Goal: Task Accomplishment & Management: Complete application form

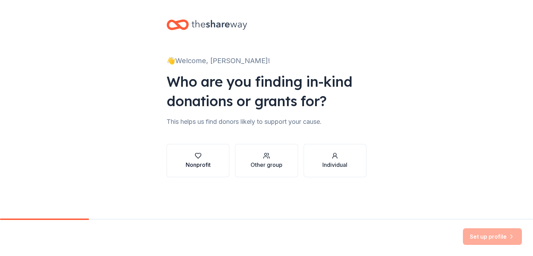
click at [209, 159] on div "button" at bounding box center [198, 155] width 25 height 7
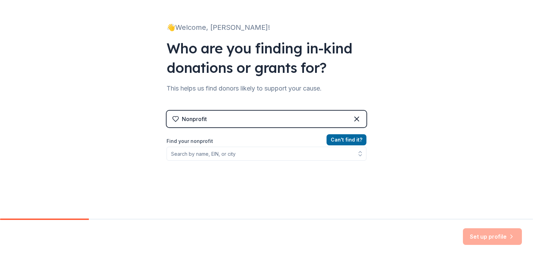
scroll to position [34, 0]
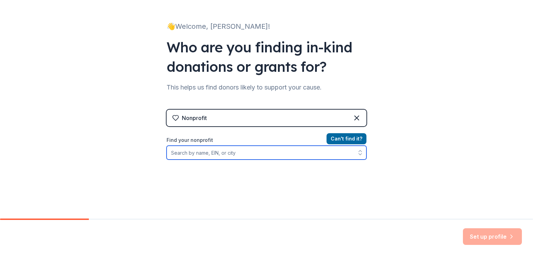
click at [227, 154] on input "Find your nonprofit" at bounding box center [267, 153] width 200 height 14
type input "lamplighters music theatre"
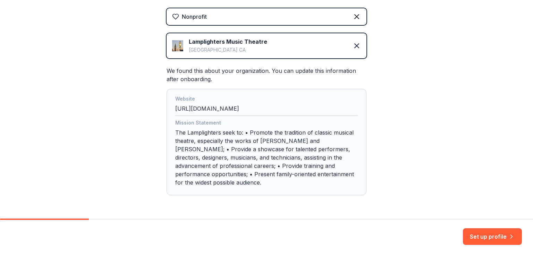
scroll to position [136, 0]
click at [497, 236] on button "Set up profile" at bounding box center [492, 236] width 59 height 17
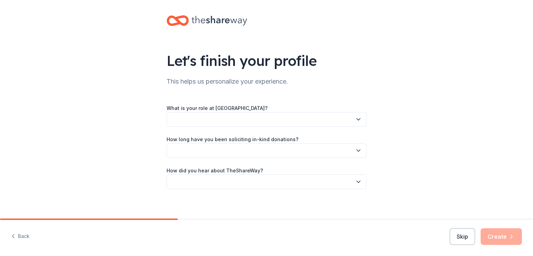
scroll to position [8, 0]
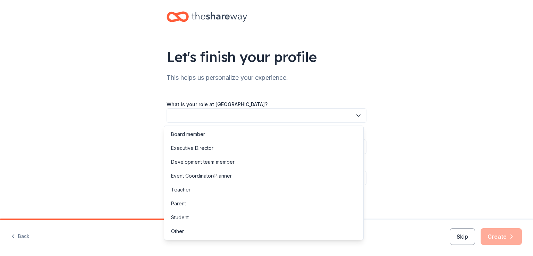
click at [212, 116] on button "button" at bounding box center [267, 115] width 200 height 15
click at [228, 162] on div "Development team member" at bounding box center [203, 162] width 64 height 8
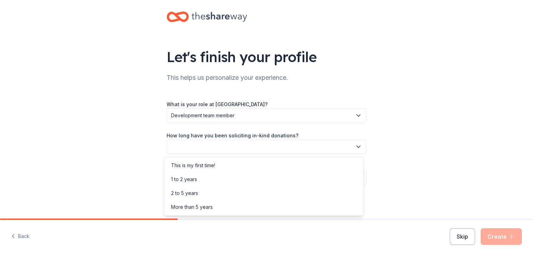
click at [224, 145] on button "button" at bounding box center [267, 147] width 200 height 15
click at [210, 192] on div "2 to 5 years" at bounding box center [264, 193] width 197 height 14
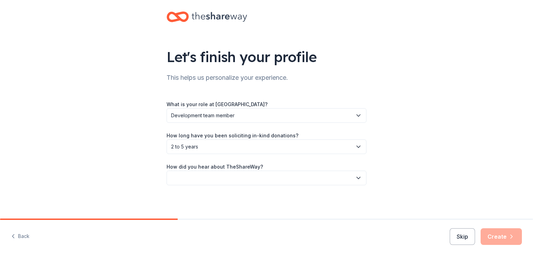
click at [217, 178] on button "button" at bounding box center [267, 178] width 200 height 15
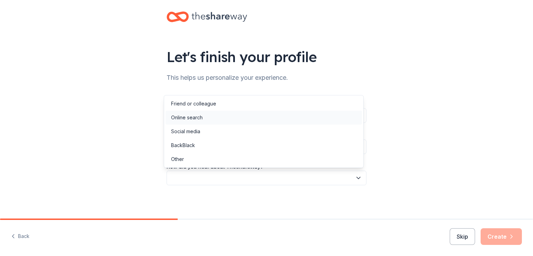
click at [211, 123] on div "Online search" at bounding box center [264, 118] width 197 height 14
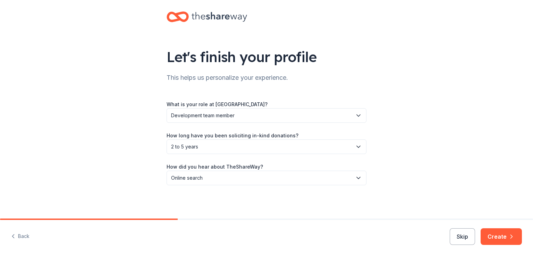
click at [434, 177] on div "Let's finish your profile This helps us personalize your experience. What is yo…" at bounding box center [266, 105] width 533 height 227
click at [503, 235] on button "Create" at bounding box center [501, 236] width 41 height 17
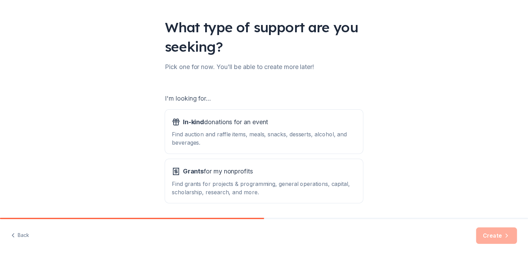
scroll to position [61, 0]
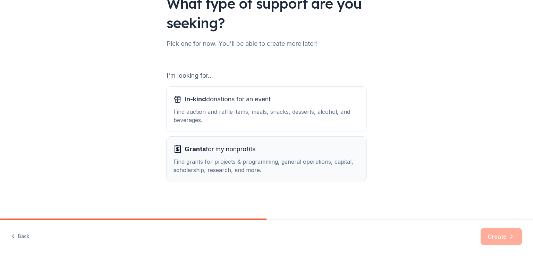
click at [256, 158] on div "Find grants for projects & programming, general operations, capital, scholarshi…" at bounding box center [267, 166] width 186 height 17
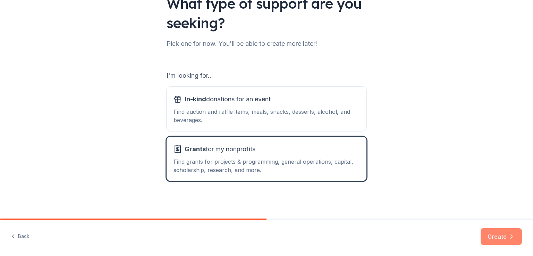
click at [502, 240] on button "Create" at bounding box center [501, 236] width 41 height 17
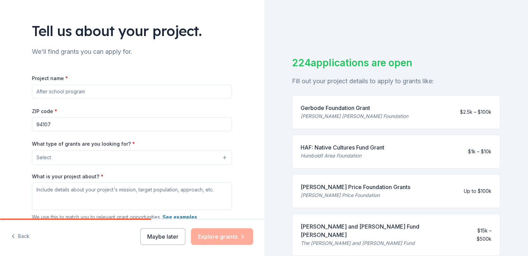
scroll to position [34, 0]
click at [109, 91] on input "Project name *" at bounding box center [132, 91] width 200 height 14
type input "t"
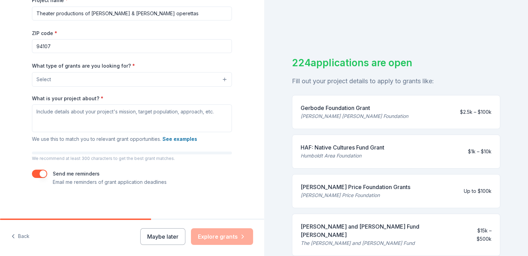
scroll to position [114, 0]
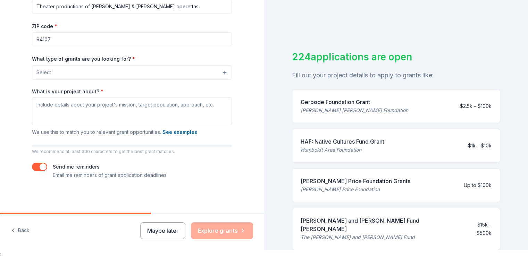
type input "Theater productions of [PERSON_NAME] & [PERSON_NAME] operettas"
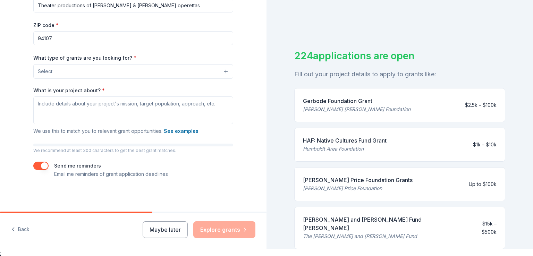
scroll to position [8, 0]
click at [73, 75] on button "Select" at bounding box center [133, 71] width 200 height 15
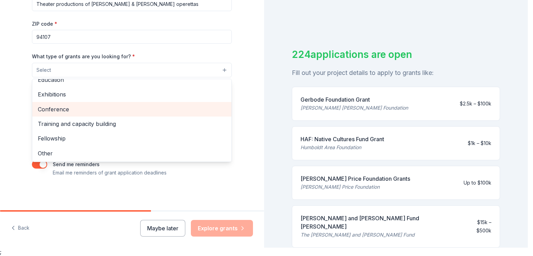
scroll to position [82, 0]
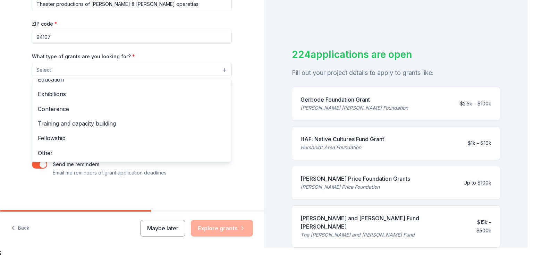
click at [21, 114] on div "Tell us about your project. We'll find grants you can apply for. Project name *…" at bounding box center [132, 44] width 222 height 332
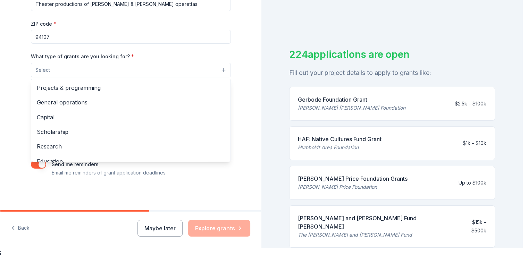
click at [65, 70] on button "Select" at bounding box center [131, 70] width 200 height 15
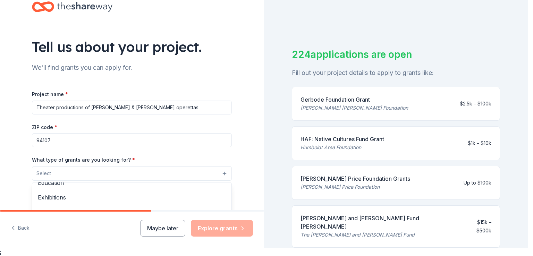
click at [0, 162] on div "Tell us about your project. We'll find grants you can apply for. Project name *…" at bounding box center [132, 148] width 264 height 332
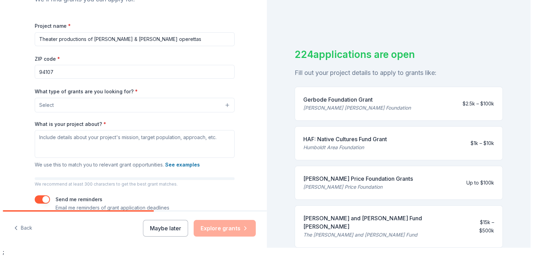
scroll to position [78, 0]
click at [74, 103] on button "Select" at bounding box center [133, 105] width 200 height 15
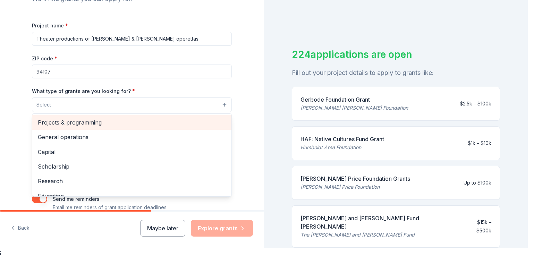
click at [89, 120] on span "Projects & programming" at bounding box center [132, 122] width 188 height 9
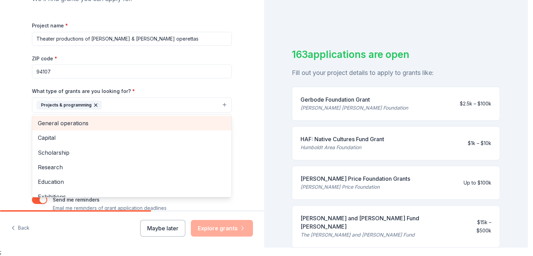
click at [82, 125] on span "General operations" at bounding box center [132, 123] width 188 height 9
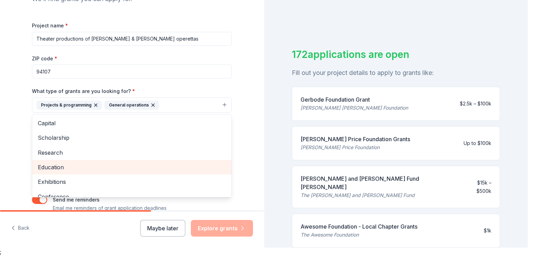
click at [80, 168] on span "Education" at bounding box center [132, 167] width 188 height 9
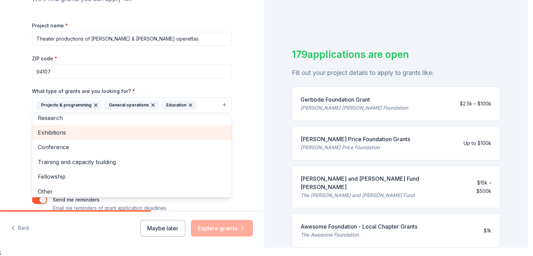
scroll to position [37, 0]
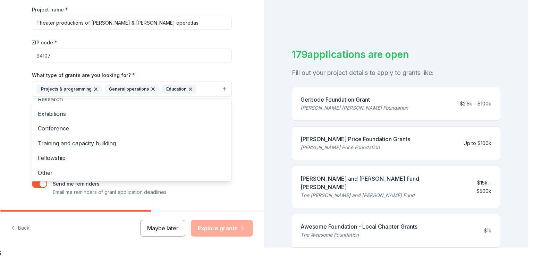
click at [21, 147] on div "Tell us about your project. We'll find grants you can apply for. Project name *…" at bounding box center [132, 63] width 222 height 333
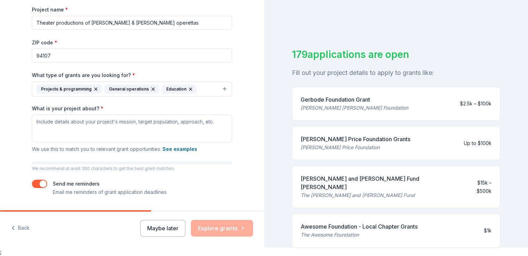
scroll to position [95, 0]
click at [160, 129] on textarea "What is your project about? *" at bounding box center [132, 128] width 200 height 28
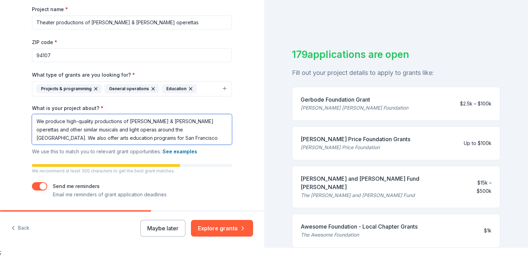
click at [193, 129] on textarea "We produce high-quality productions of [PERSON_NAME] & [PERSON_NAME] operettas …" at bounding box center [132, 129] width 200 height 31
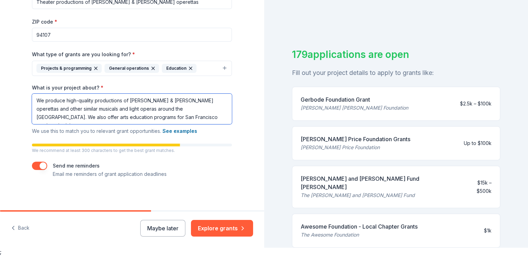
scroll to position [117, 0]
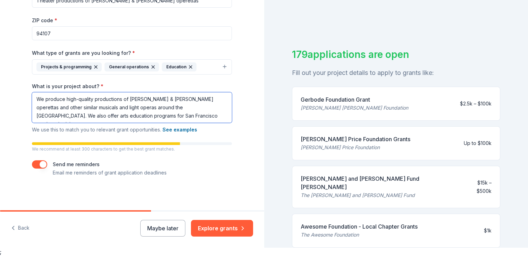
click at [92, 99] on textarea "We produce high-quality productions of [PERSON_NAME] & [PERSON_NAME] operettas …" at bounding box center [132, 107] width 200 height 31
click at [217, 107] on textarea "We produce high-quality theatrical productions of [PERSON_NAME] & [PERSON_NAME]…" at bounding box center [132, 107] width 200 height 31
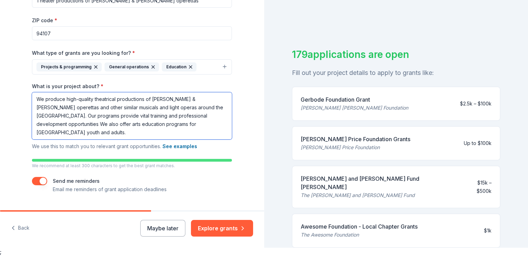
scroll to position [0, 0]
click at [154, 135] on textarea "We produce high-quality theatrical productions of [PERSON_NAME] & [PERSON_NAME]…" at bounding box center [132, 115] width 200 height 47
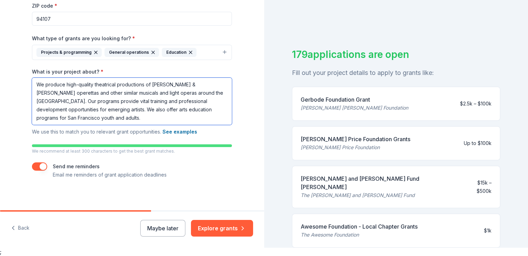
scroll to position [133, 0]
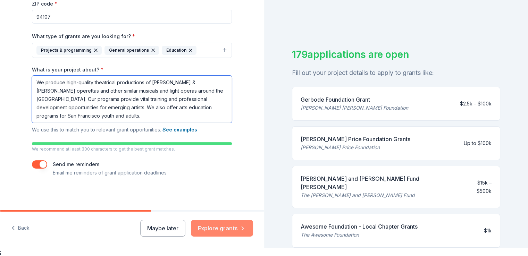
type textarea "We produce high-quality theatrical productions of [PERSON_NAME] & [PERSON_NAME]…"
click at [234, 230] on button "Explore grants" at bounding box center [222, 228] width 62 height 17
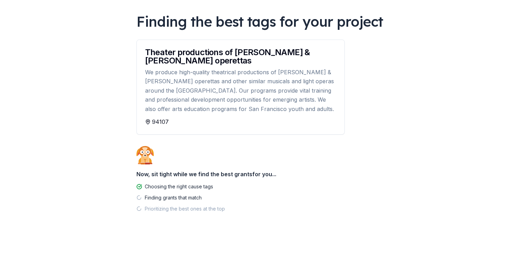
scroll to position [49, 0]
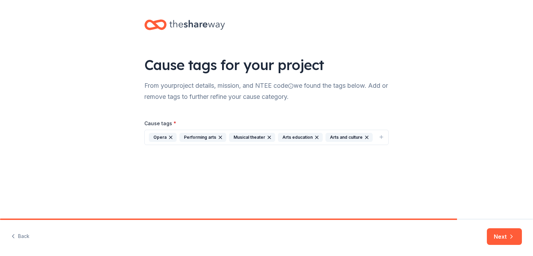
click at [382, 136] on icon "button" at bounding box center [382, 137] width 6 height 6
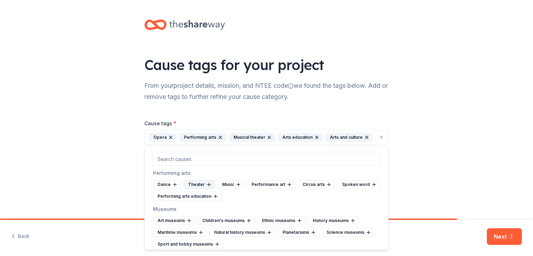
scroll to position [110, 0]
click at [209, 184] on icon at bounding box center [209, 184] width 0 height 3
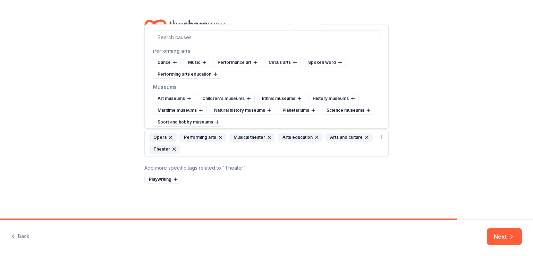
click at [195, 153] on button "Opera Performing arts Musical theater Arts education Arts and culture Theater" at bounding box center [266, 143] width 244 height 27
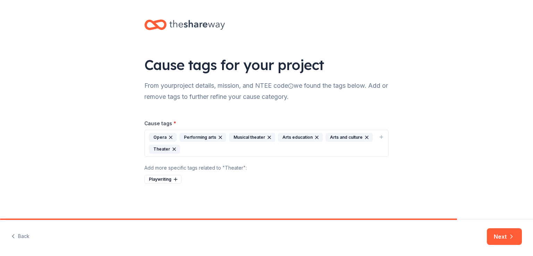
click at [380, 135] on icon "button" at bounding box center [382, 137] width 6 height 6
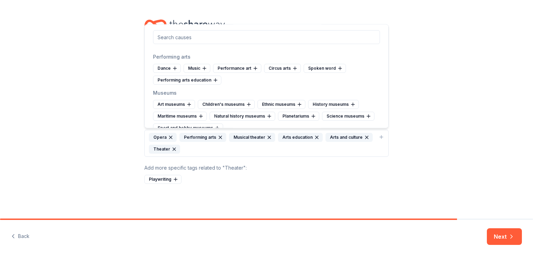
scroll to position [104, 0]
click at [248, 68] on div "Performance art" at bounding box center [237, 68] width 48 height 9
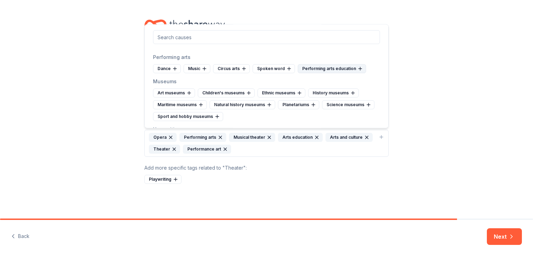
click at [325, 70] on div "Performing arts education" at bounding box center [332, 68] width 68 height 9
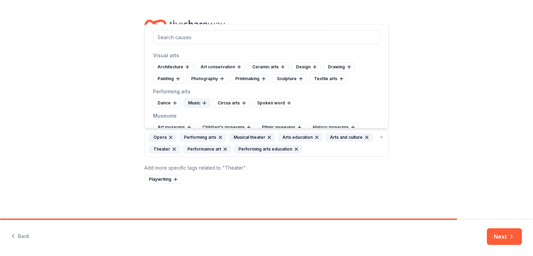
click at [193, 101] on div "Music" at bounding box center [197, 103] width 27 height 9
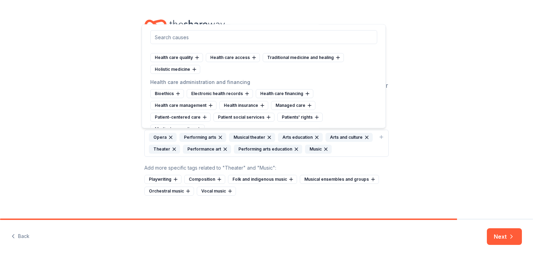
scroll to position [694, 0]
click at [449, 109] on div "Cause tags for your project From your project details, mission, and NTEE code w…" at bounding box center [266, 114] width 533 height 229
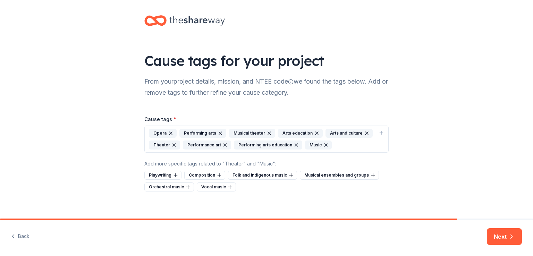
scroll to position [10, 0]
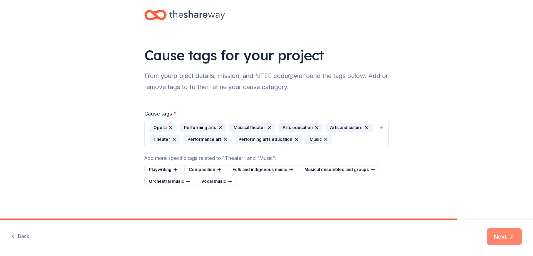
click at [500, 239] on button "Next" at bounding box center [504, 236] width 35 height 17
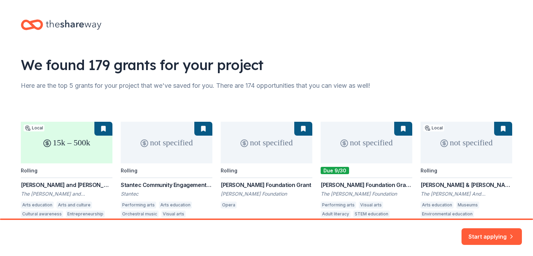
click at [101, 128] on div "15k – 500k Local Rolling [PERSON_NAME] and [PERSON_NAME] Fund [PERSON_NAME] The…" at bounding box center [267, 173] width 492 height 103
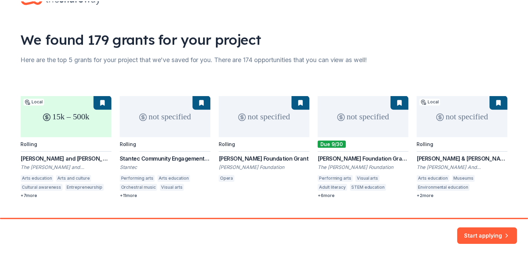
scroll to position [40, 0]
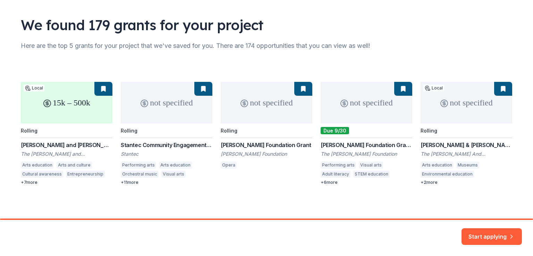
click at [89, 145] on div "15k – 500k Local Rolling [PERSON_NAME] and [PERSON_NAME] Fund [PERSON_NAME] The…" at bounding box center [267, 133] width 492 height 103
copy div "[PERSON_NAME] and [PERSON_NAME] Fund [PERSON_NAME]"
click at [153, 144] on div "15k – 500k Local Rolling [PERSON_NAME] and [PERSON_NAME] Fund [PERSON_NAME] The…" at bounding box center [267, 133] width 492 height 103
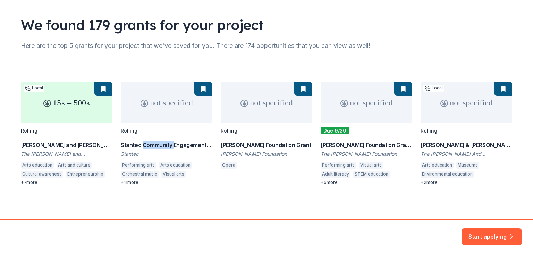
click at [153, 144] on div "15k – 500k Local Rolling [PERSON_NAME] and [PERSON_NAME] Fund [PERSON_NAME] The…" at bounding box center [267, 133] width 492 height 103
copy div "Stantec Community Engagement Grant"
click at [207, 146] on div "15k – 500k Local Rolling [PERSON_NAME] and [PERSON_NAME] Fund [PERSON_NAME] The…" at bounding box center [267, 133] width 492 height 103
click at [250, 144] on div "15k – 500k Local Rolling [PERSON_NAME] and [PERSON_NAME] Fund [PERSON_NAME] The…" at bounding box center [267, 133] width 492 height 103
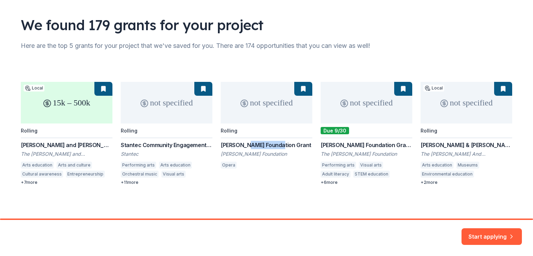
click at [250, 144] on div "15k – 500k Local Rolling [PERSON_NAME] and [PERSON_NAME] Fund [PERSON_NAME] The…" at bounding box center [267, 133] width 492 height 103
copy div "[PERSON_NAME] Foundation Grant"
click at [360, 145] on div "15k – 500k Local Rolling [PERSON_NAME] and [PERSON_NAME] Fund [PERSON_NAME] The…" at bounding box center [267, 133] width 492 height 103
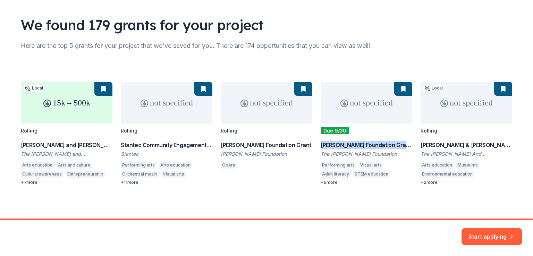
click at [360, 145] on div "15k – 500k Local Rolling [PERSON_NAME] and [PERSON_NAME] Fund [PERSON_NAME] The…" at bounding box center [267, 133] width 492 height 103
copy div "[PERSON_NAME] Foundation Grants"
click at [449, 145] on div "15k – 500k Local Rolling [PERSON_NAME] and [PERSON_NAME] Fund [PERSON_NAME] The…" at bounding box center [267, 133] width 492 height 103
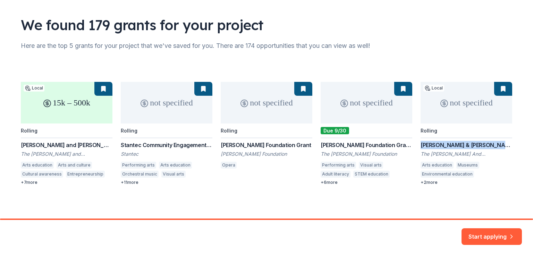
copy div "[PERSON_NAME] & [PERSON_NAME] Foundation Grant"
click at [498, 232] on button "Start applying" at bounding box center [492, 234] width 60 height 17
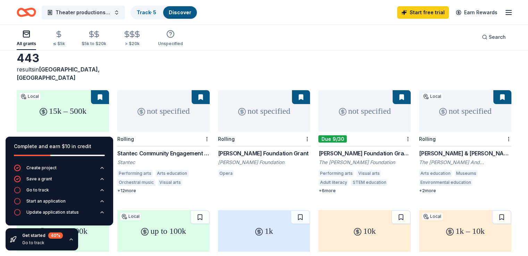
scroll to position [34, 0]
click at [108, 90] on button at bounding box center [100, 97] width 18 height 14
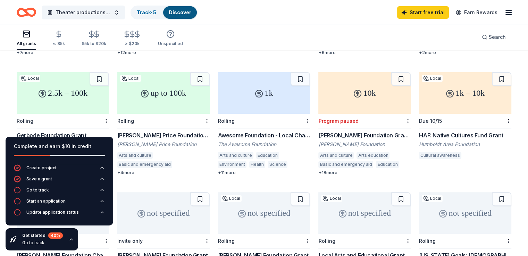
scroll to position [173, 0]
click at [77, 131] on div "Gerbode Foundation Grant" at bounding box center [63, 135] width 92 height 8
drag, startPoint x: 20, startPoint y: 126, endPoint x: 120, endPoint y: 121, distance: 100.5
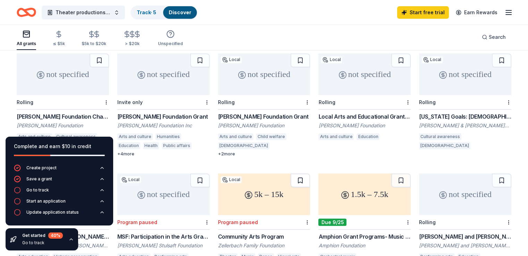
scroll to position [311, 0]
click at [89, 112] on div "[PERSON_NAME] Foundation Charitable Donations" at bounding box center [63, 116] width 92 height 8
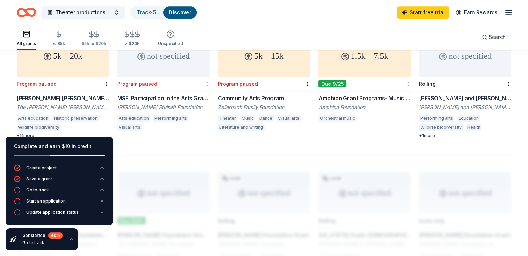
scroll to position [450, 0]
click at [446, 103] on div "[PERSON_NAME] and [PERSON_NAME] Foundation" at bounding box center [465, 106] width 92 height 7
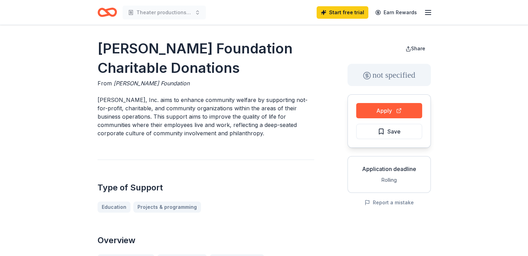
drag, startPoint x: 171, startPoint y: 67, endPoint x: 101, endPoint y: 50, distance: 72.2
click at [101, 50] on h1 "[PERSON_NAME] Foundation Charitable Donations" at bounding box center [206, 58] width 217 height 39
drag, startPoint x: 95, startPoint y: 46, endPoint x: 133, endPoint y: 63, distance: 41.8
click at [134, 51] on h1 "[PERSON_NAME] Foundation Charitable Donations" at bounding box center [206, 58] width 217 height 39
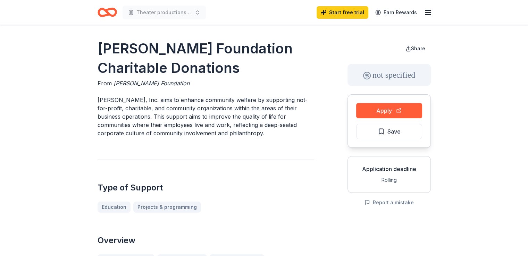
click at [134, 51] on h1 "[PERSON_NAME] Foundation Charitable Donations" at bounding box center [206, 58] width 217 height 39
drag, startPoint x: 165, startPoint y: 69, endPoint x: 147, endPoint y: 49, distance: 26.8
click at [135, 52] on h1 "[PERSON_NAME] Foundation Charitable Donations" at bounding box center [206, 58] width 217 height 39
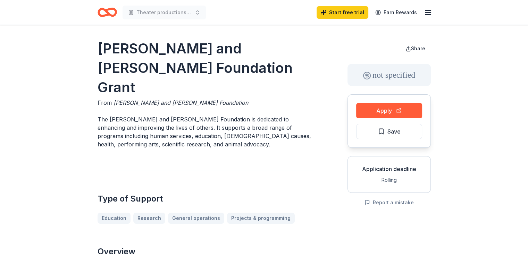
drag, startPoint x: 142, startPoint y: 89, endPoint x: 102, endPoint y: 46, distance: 58.7
click at [102, 46] on h1 "[PERSON_NAME] and [PERSON_NAME] Foundation Grant" at bounding box center [206, 68] width 217 height 58
drag, startPoint x: 100, startPoint y: 46, endPoint x: 141, endPoint y: 69, distance: 46.3
click at [138, 69] on h1 "[PERSON_NAME] and [PERSON_NAME] Foundation Grant" at bounding box center [206, 68] width 217 height 58
click at [141, 69] on h1 "[PERSON_NAME] and [PERSON_NAME] Foundation Grant" at bounding box center [206, 68] width 217 height 58
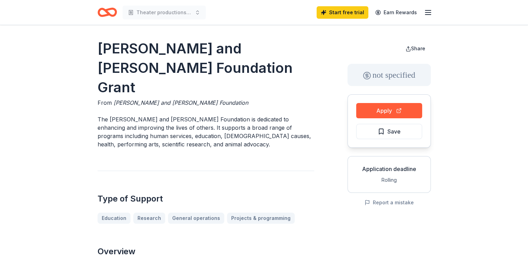
click at [141, 69] on h1 "Charles and Mildred Schnurmacher Foundation Grant" at bounding box center [206, 68] width 217 height 58
click at [160, 103] on span "Charles and Mildred Schnurmacher Foundation" at bounding box center [181, 102] width 135 height 7
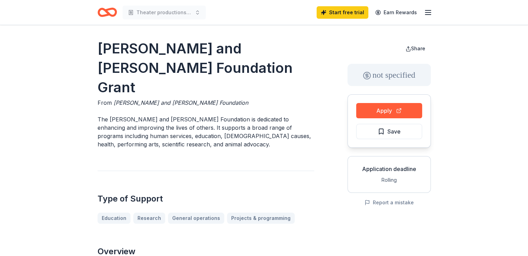
click at [201, 147] on p "The Charles and Mildred Schnurmacher Foundation is dedicated to enhancing and i…" at bounding box center [206, 131] width 217 height 33
drag, startPoint x: 240, startPoint y: 103, endPoint x: 138, endPoint y: 116, distance: 102.9
click at [136, 103] on div "From Charles and Mildred Schnurmacher Foundation" at bounding box center [206, 103] width 217 height 8
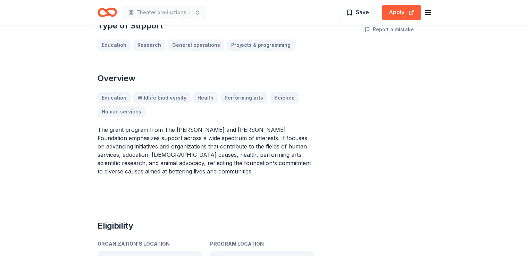
scroll to position [174, 0]
